Goal: Transaction & Acquisition: Purchase product/service

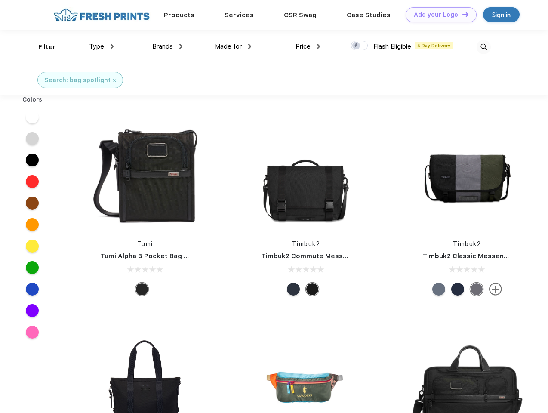
scroll to position [0, 0]
click at [438, 15] on link "Add your Logo Design Tool" at bounding box center [440, 14] width 71 height 15
click at [0, 0] on div "Design Tool" at bounding box center [0, 0] width 0 height 0
click at [461, 14] on link "Add your Logo Design Tool" at bounding box center [440, 14] width 71 height 15
click at [41, 47] on div "Filter" at bounding box center [47, 47] width 18 height 10
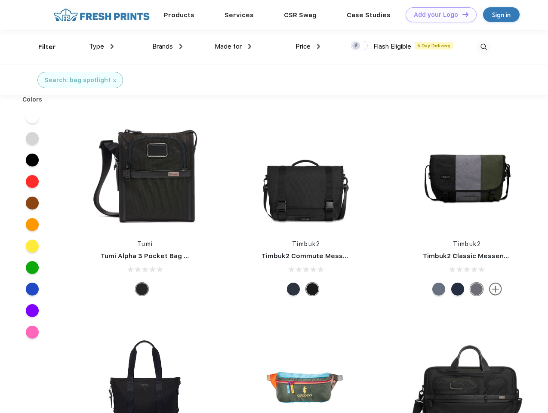
click at [101, 46] on span "Type" at bounding box center [96, 47] width 15 height 8
click at [167, 46] on span "Brands" at bounding box center [162, 47] width 21 height 8
click at [233, 46] on span "Made for" at bounding box center [227, 47] width 27 height 8
click at [308, 46] on span "Price" at bounding box center [302, 47] width 15 height 8
click at [359, 46] on div at bounding box center [359, 45] width 17 height 9
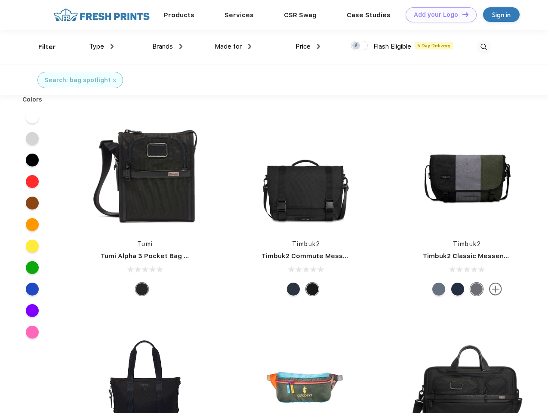
click at [356, 46] on input "checkbox" at bounding box center [354, 43] width 6 height 6
click at [483, 47] on img at bounding box center [483, 47] width 14 height 14
